Goal: Use online tool/utility

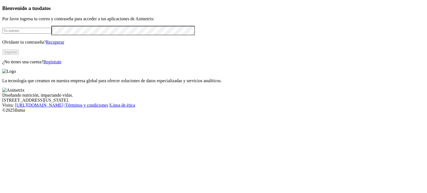
type input "[PERSON_NAME][EMAIL_ADDRESS][PERSON_NAME][DOMAIN_NAME]"
click at [19, 55] on button "Ingresa" at bounding box center [10, 52] width 17 height 6
